Goal: Task Accomplishment & Management: Use online tool/utility

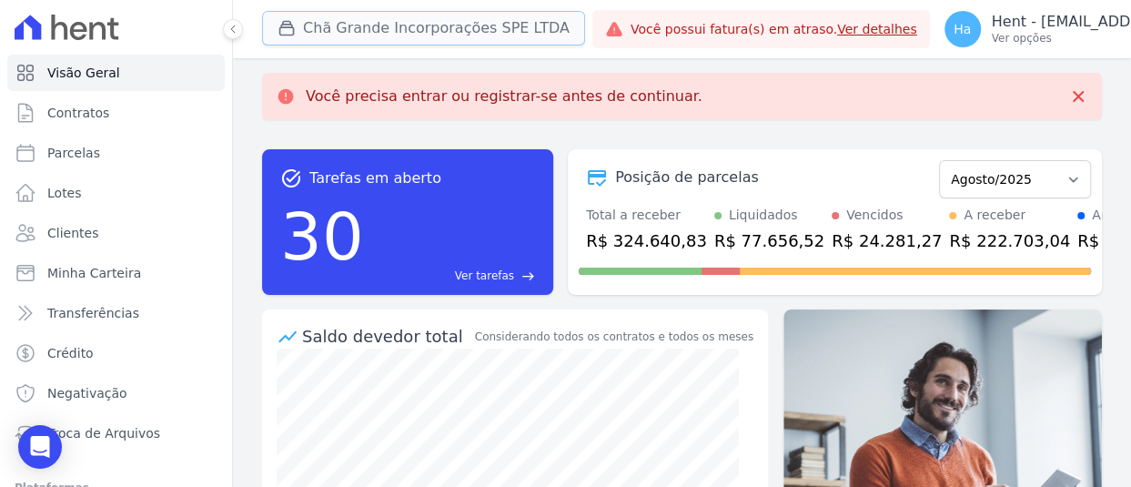
click at [474, 29] on button "Chã Grande Incorporações SPE LTDA" at bounding box center [423, 28] width 323 height 35
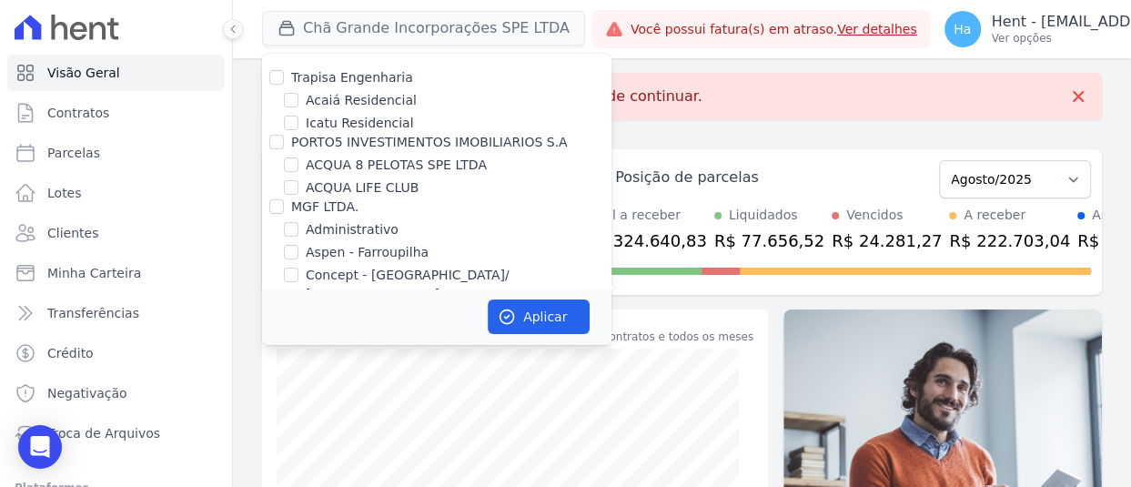
scroll to position [2353, 0]
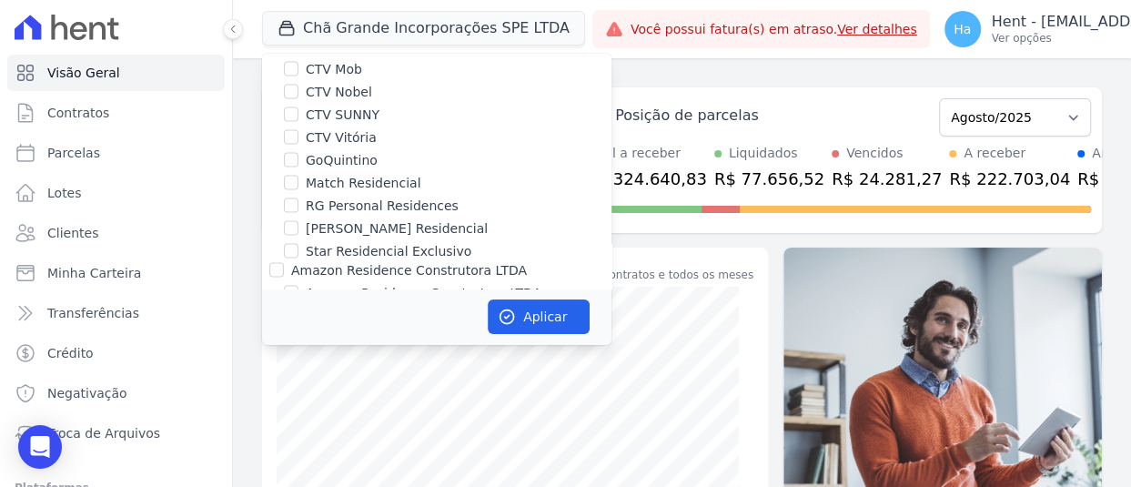
click at [282, 219] on div "[PERSON_NAME] Residencial" at bounding box center [436, 228] width 349 height 19
click at [288, 221] on input "[PERSON_NAME] Residencial" at bounding box center [291, 228] width 15 height 15
checkbox input "true"
click at [548, 321] on button "Aplicar" at bounding box center [539, 316] width 102 height 35
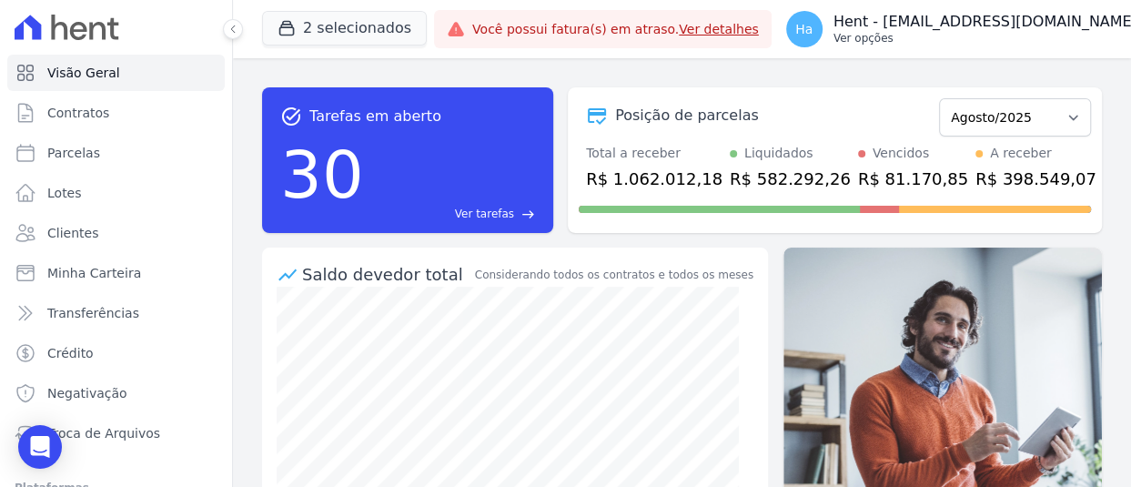
click at [949, 37] on p "Ver opções" at bounding box center [986, 38] width 304 height 15
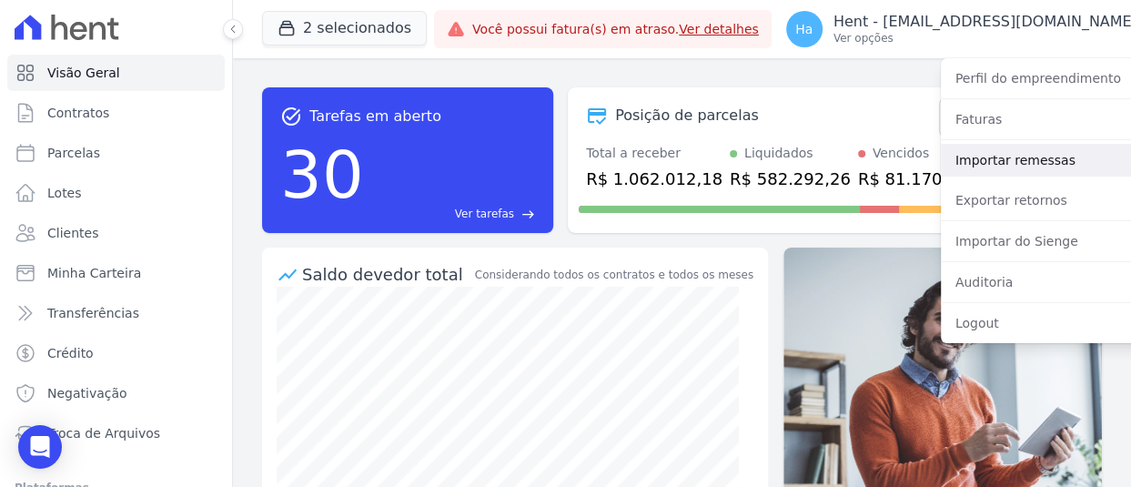
click at [973, 157] on link "Importar remessas" at bounding box center [1057, 160] width 233 height 33
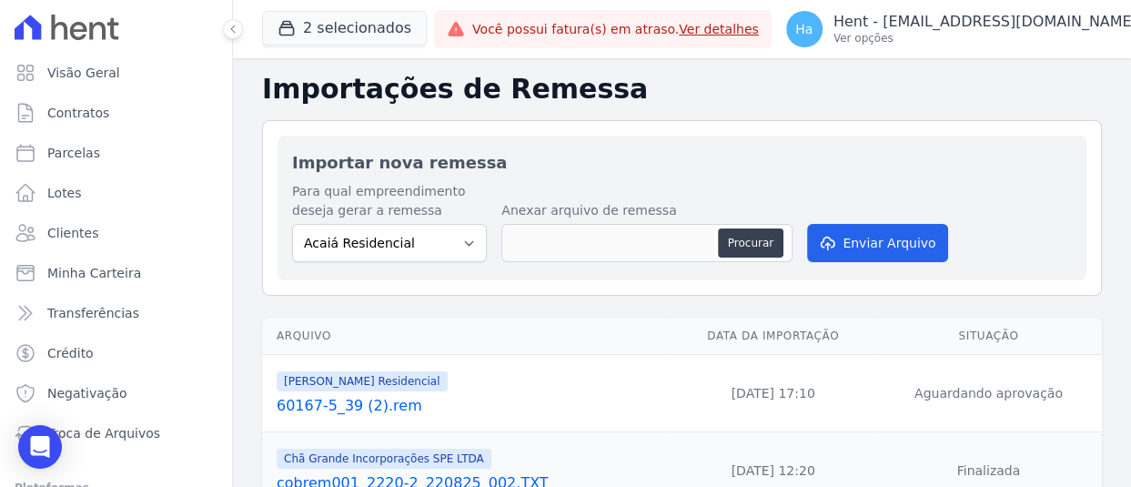
click at [339, 421] on td "Sal Rio Residencial 60167-5_39 (2).rem" at bounding box center [467, 393] width 410 height 77
click at [337, 409] on link "60167-5_39 (2).rem" at bounding box center [471, 406] width 388 height 22
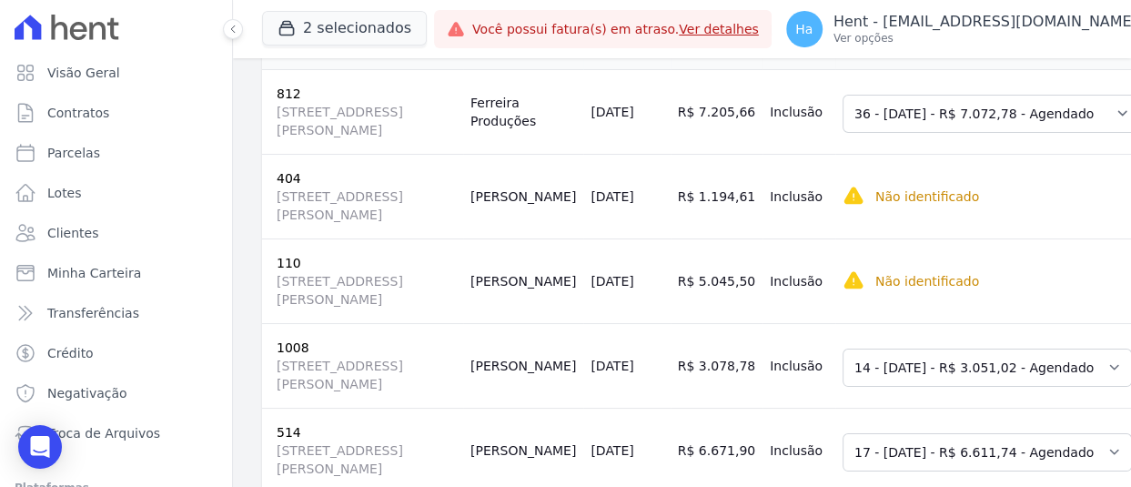
scroll to position [380, 0]
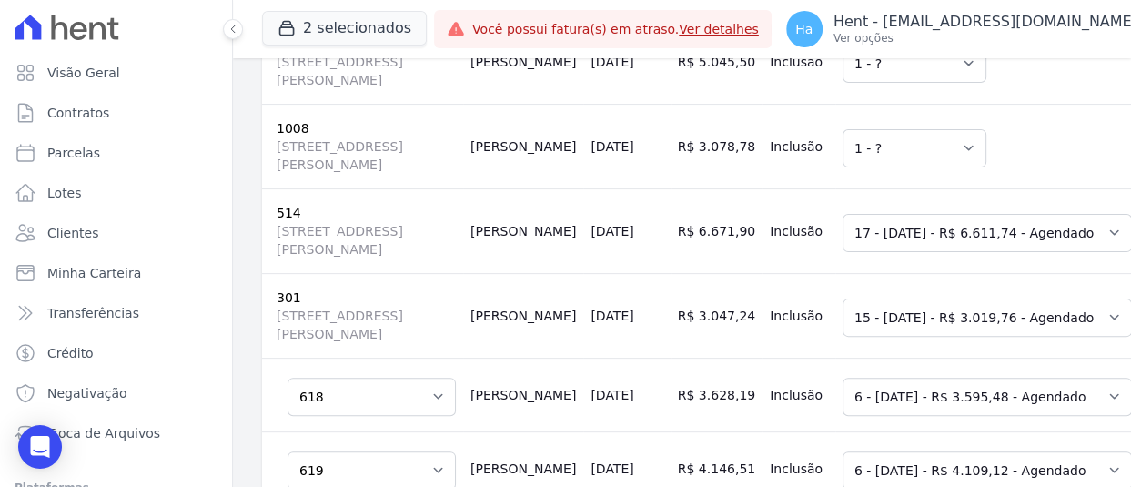
scroll to position [681, 0]
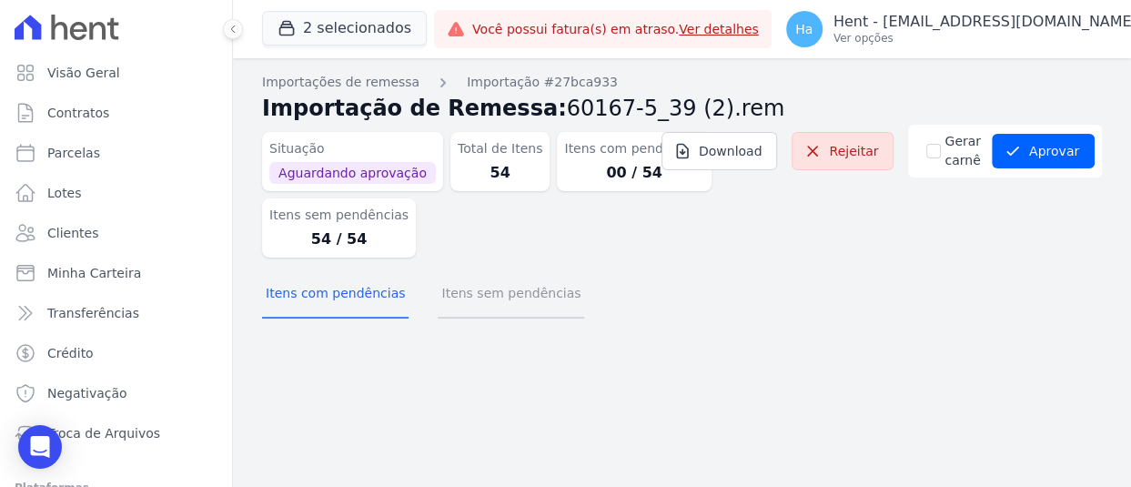
click at [512, 289] on button "Itens sem pendências" at bounding box center [511, 294] width 147 height 47
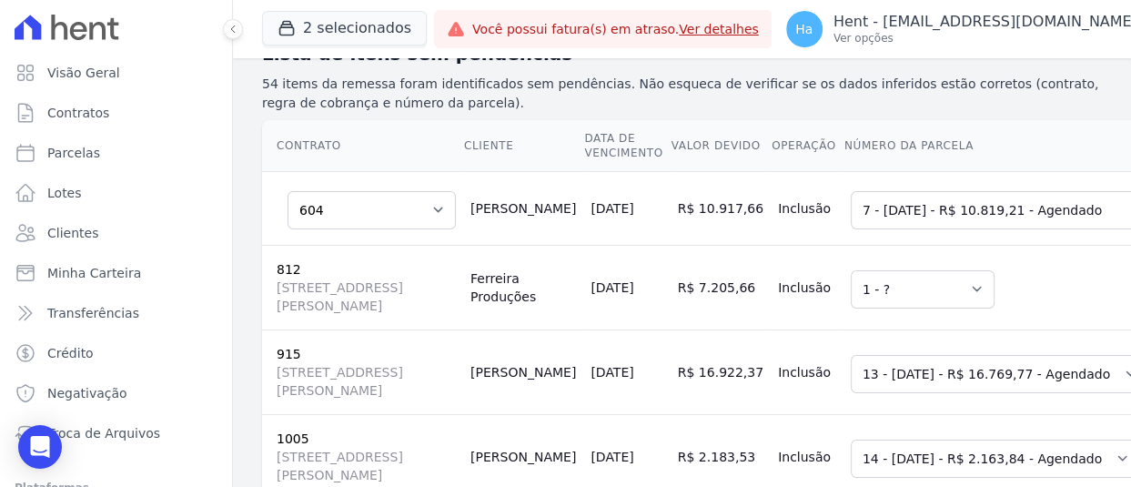
scroll to position [291, 0]
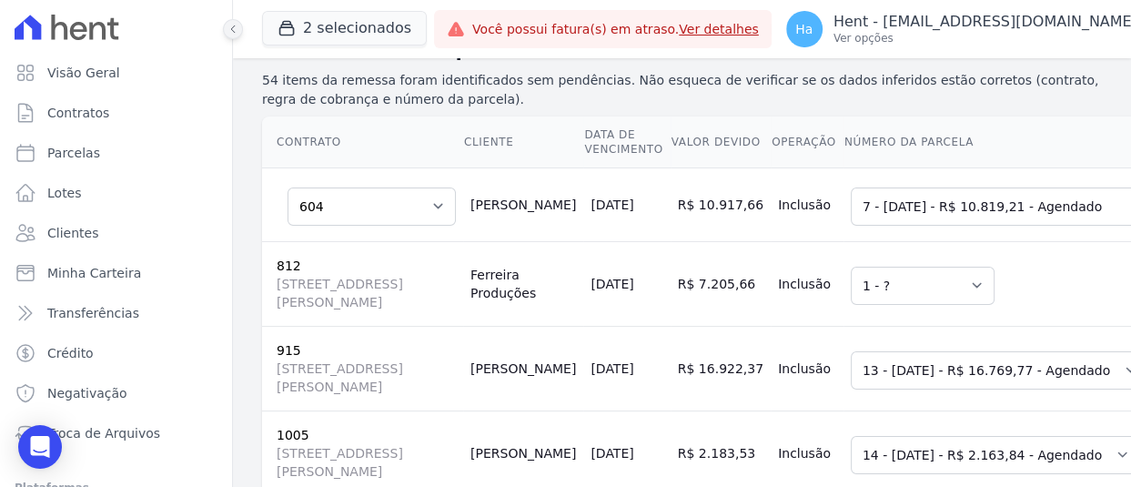
click at [236, 27] on icon at bounding box center [233, 29] width 11 height 11
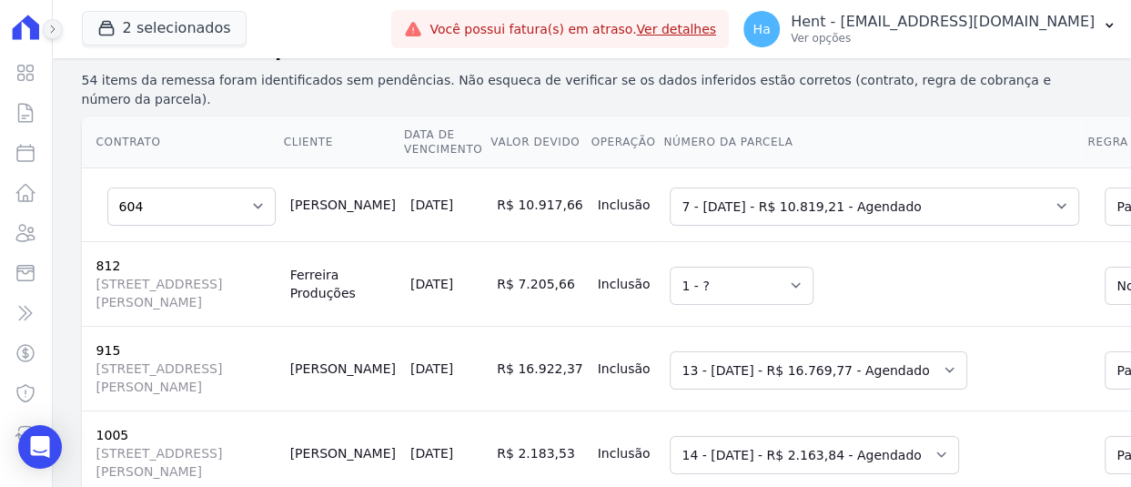
scroll to position [224, 0]
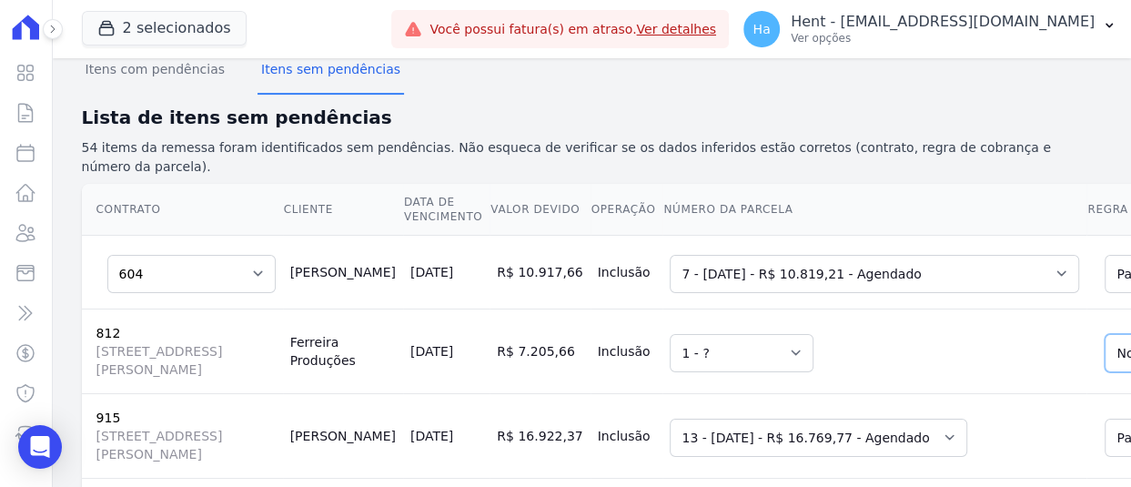
click at [997, 235] on td "Selecione uma 1 - [DATE] - R$ 10.531,91 - Vencido (Cobrança Expirada) 2 - [DATE…" at bounding box center [875, 272] width 424 height 74
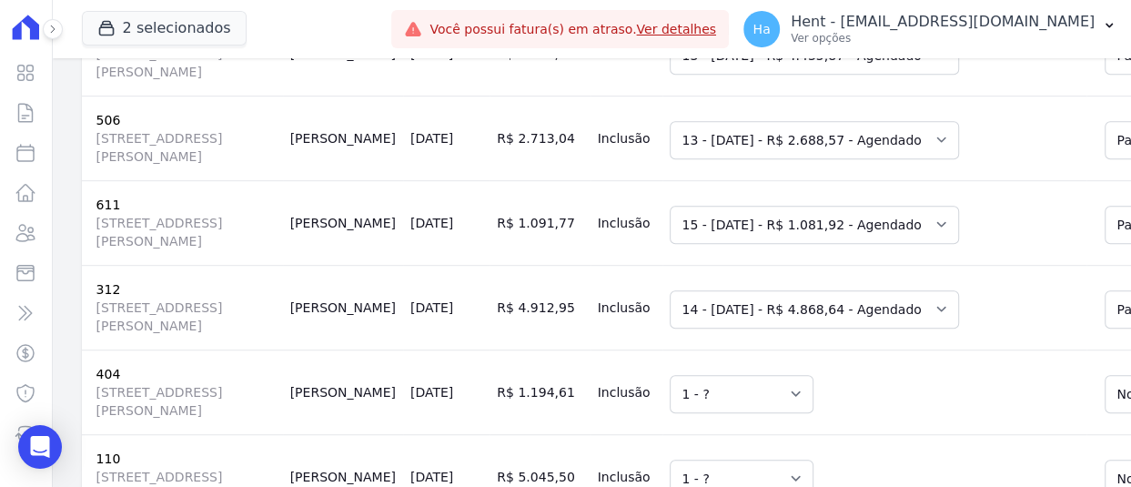
scroll to position [952, 0]
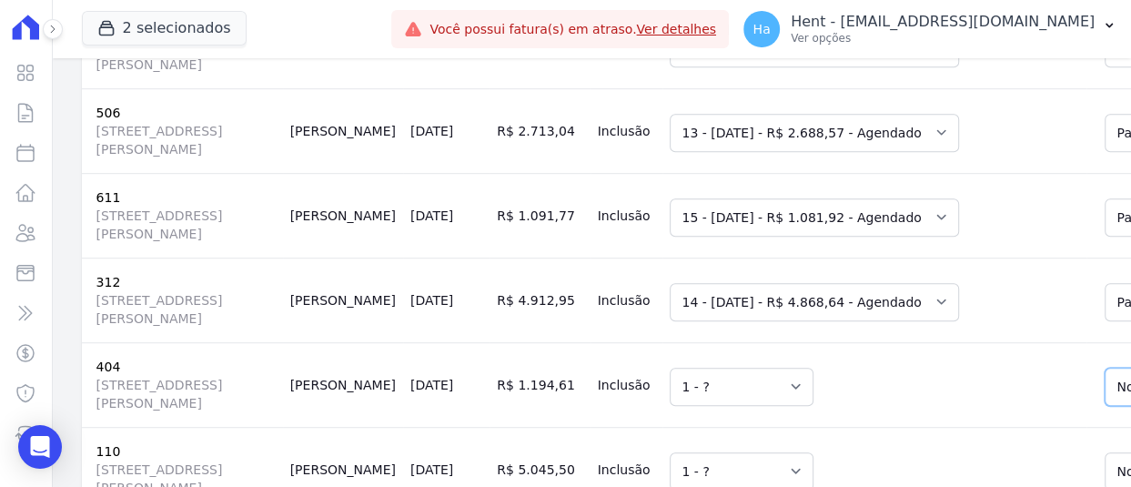
click at [930, 342] on td "Selecione uma 1 - ?" at bounding box center [875, 384] width 424 height 85
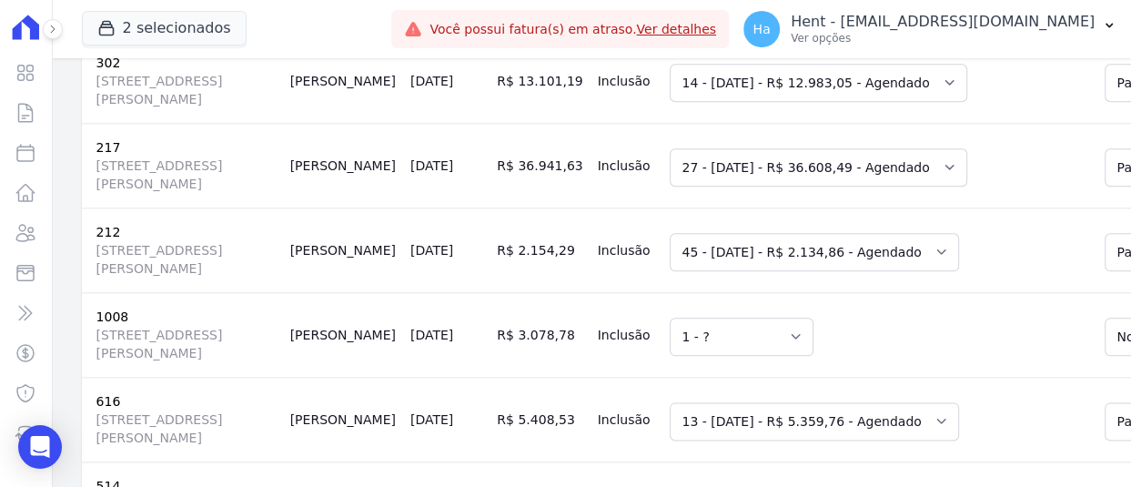
scroll to position [1607, 0]
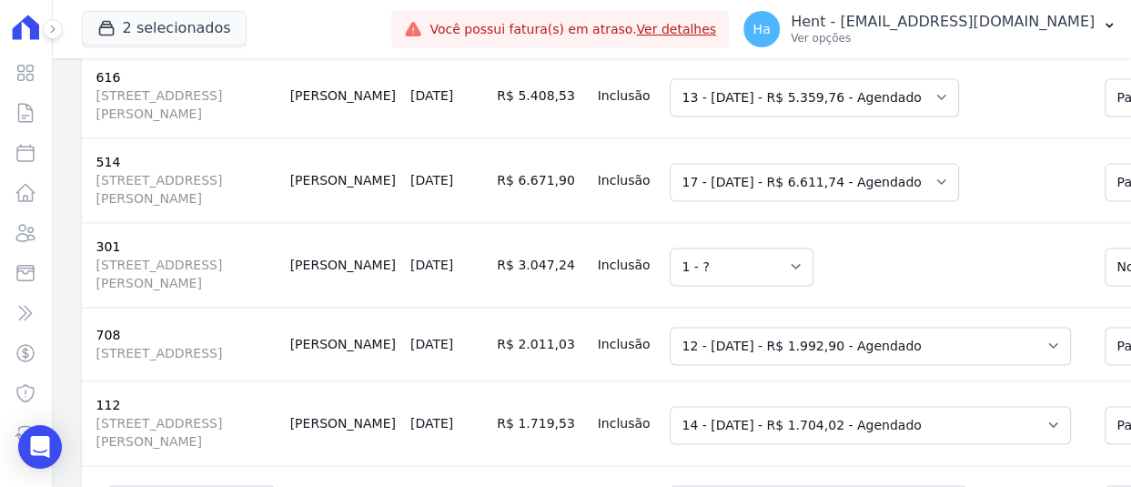
scroll to position [1935, 0]
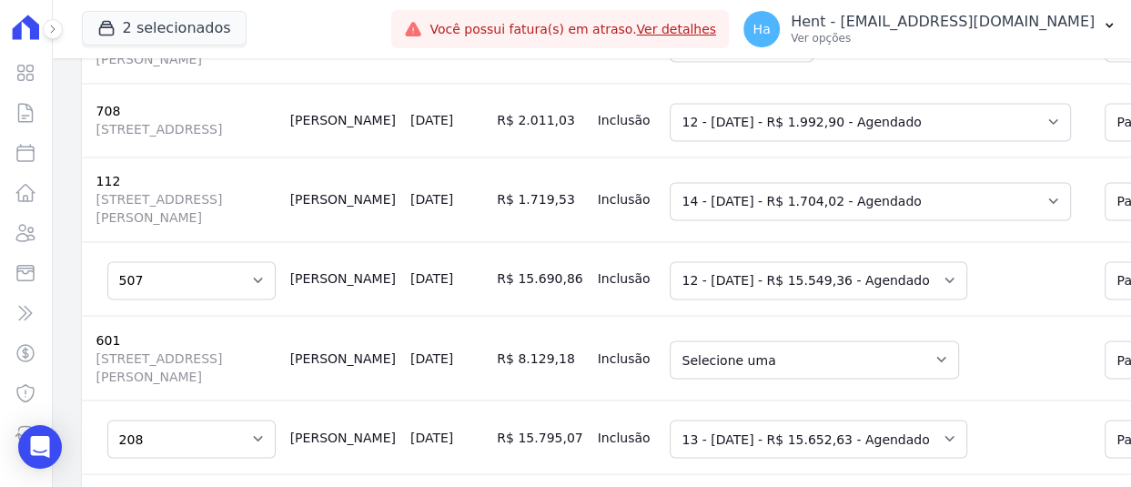
scroll to position [2153, 0]
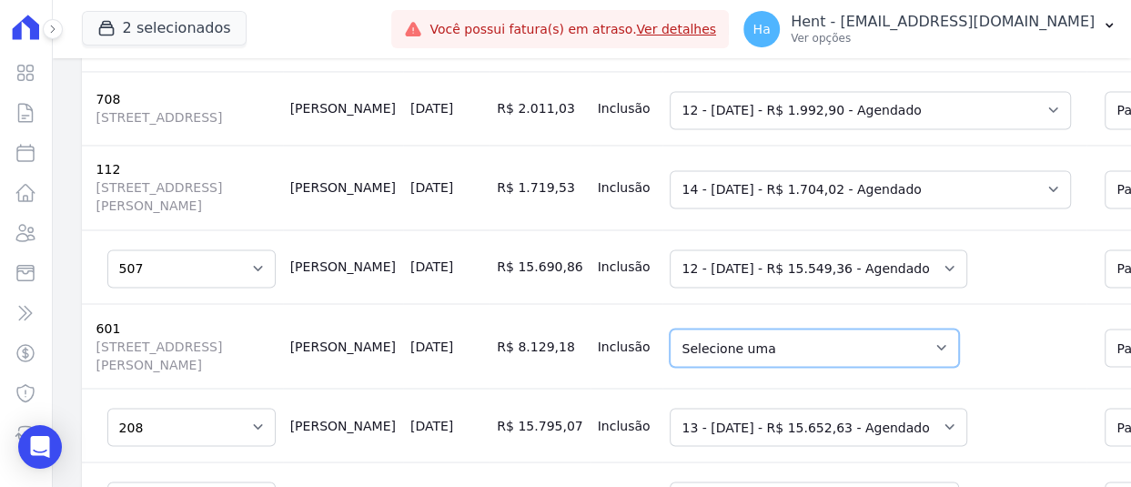
click at [827, 329] on select "Selecione uma 6 - [DATE] - R$ 8.055,87 - Agendado 7 - [DATE] - R$ 8.055,87 - Ag…" at bounding box center [814, 348] width 289 height 38
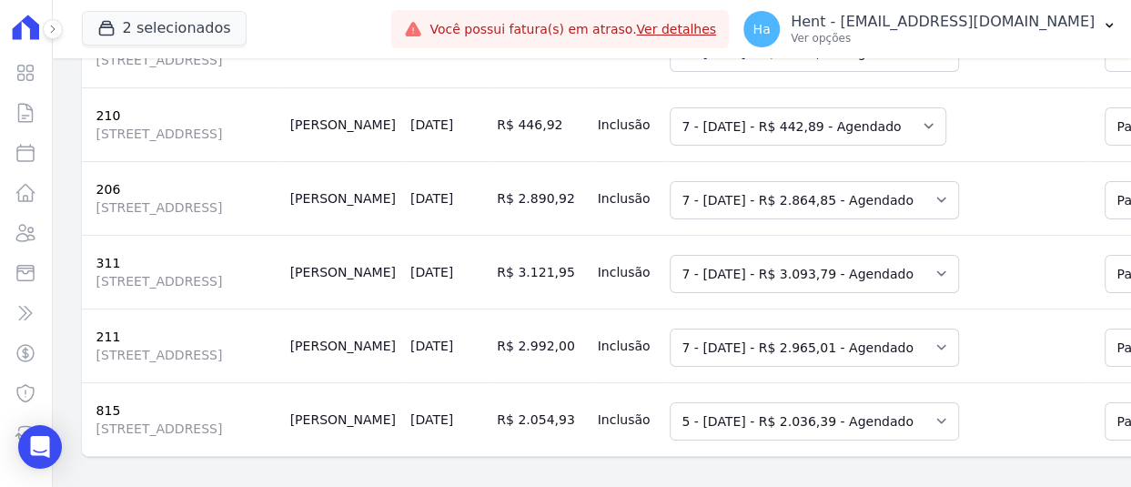
scroll to position [4228, 0]
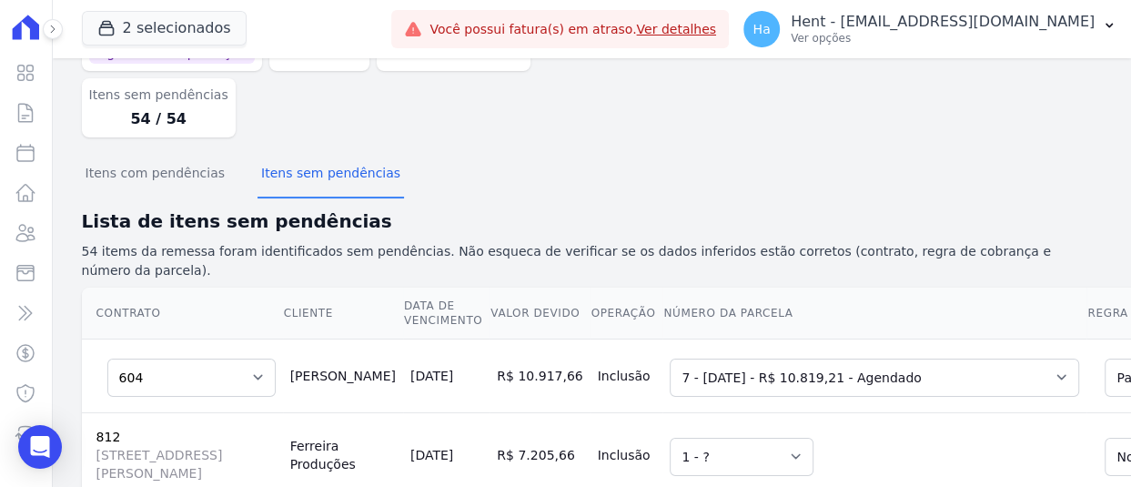
scroll to position [0, 0]
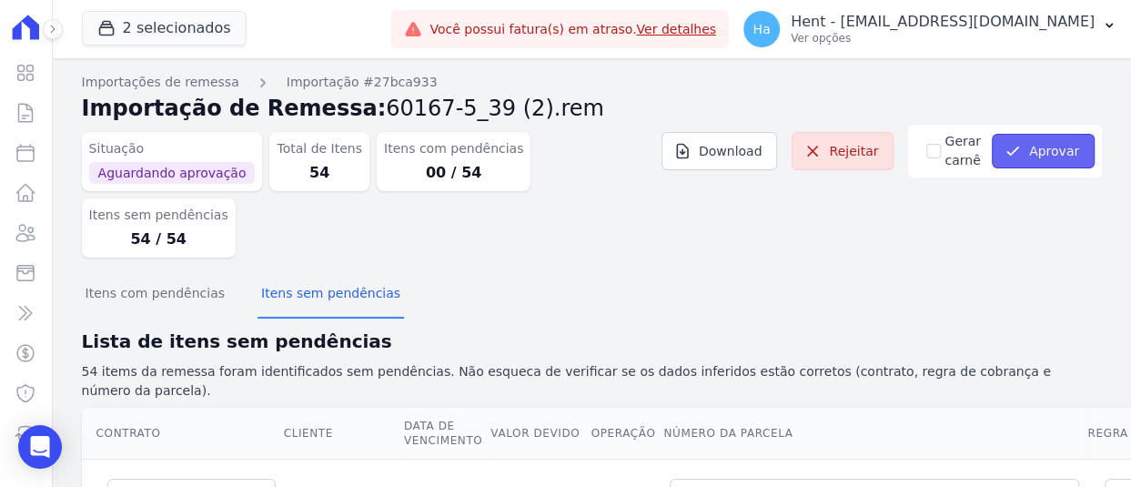
click at [1040, 158] on button "Aprovar" at bounding box center [1043, 151] width 103 height 35
